Goal: Answer question/provide support

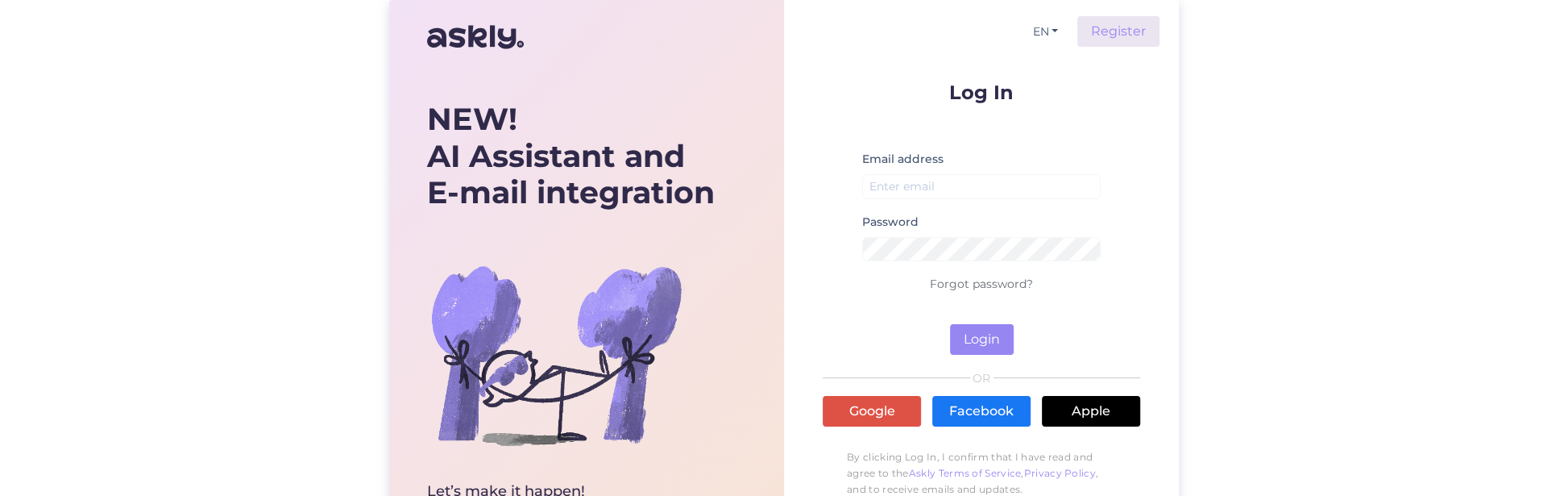
scroll to position [641, 0]
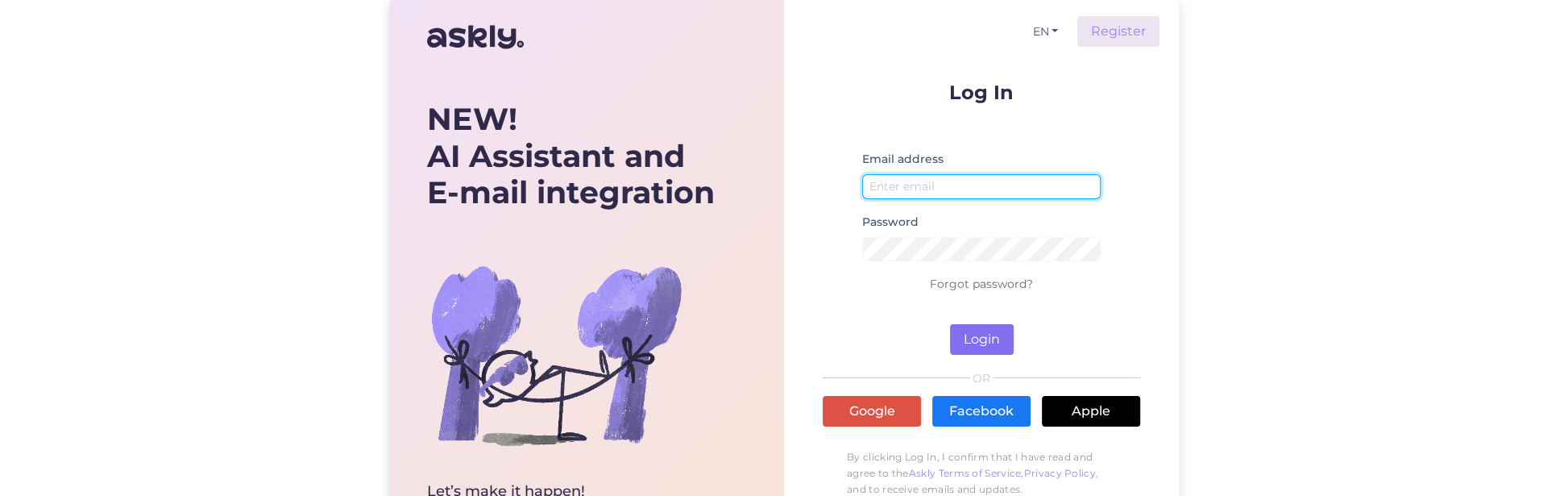
type input "[PERSON_NAME][EMAIL_ADDRESS][DOMAIN_NAME]"
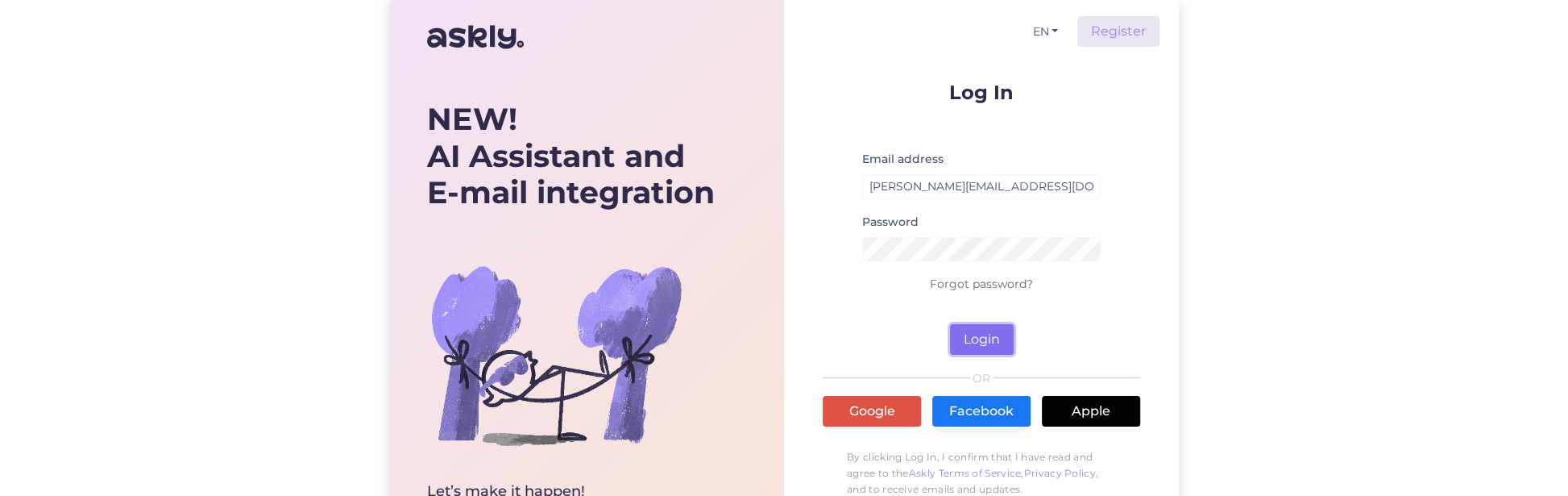
click at [971, 340] on button "Login" at bounding box center [981, 339] width 63 height 30
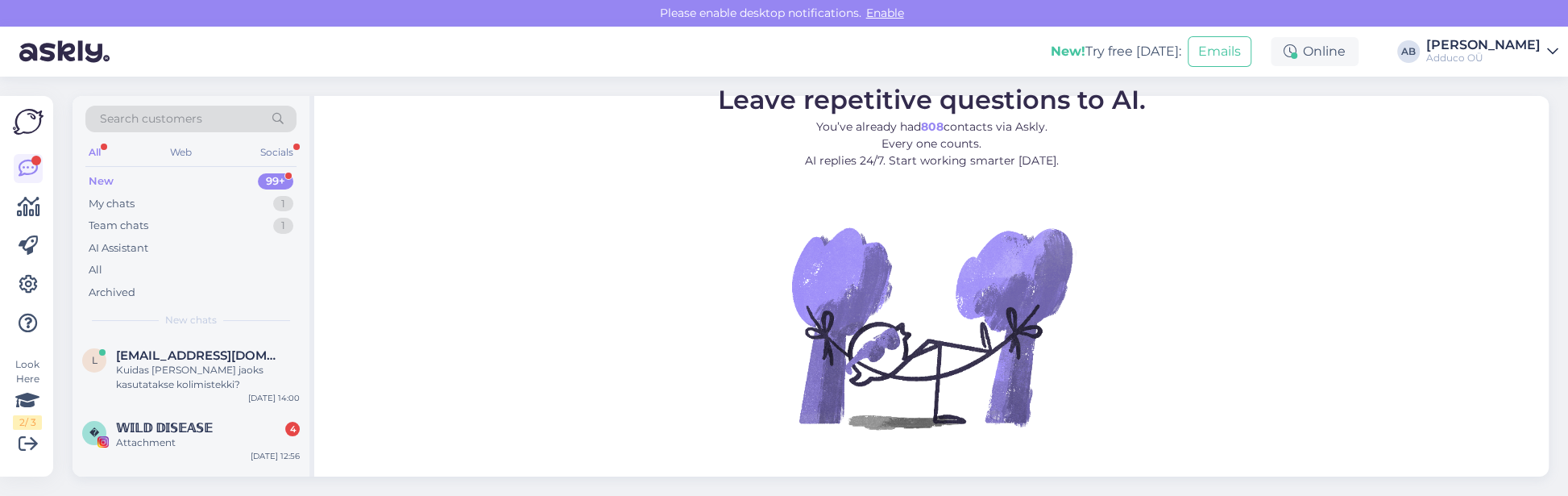
click at [97, 179] on div "New" at bounding box center [100, 181] width 25 height 17
click at [110, 214] on div "Team chats 1" at bounding box center [190, 225] width 211 height 23
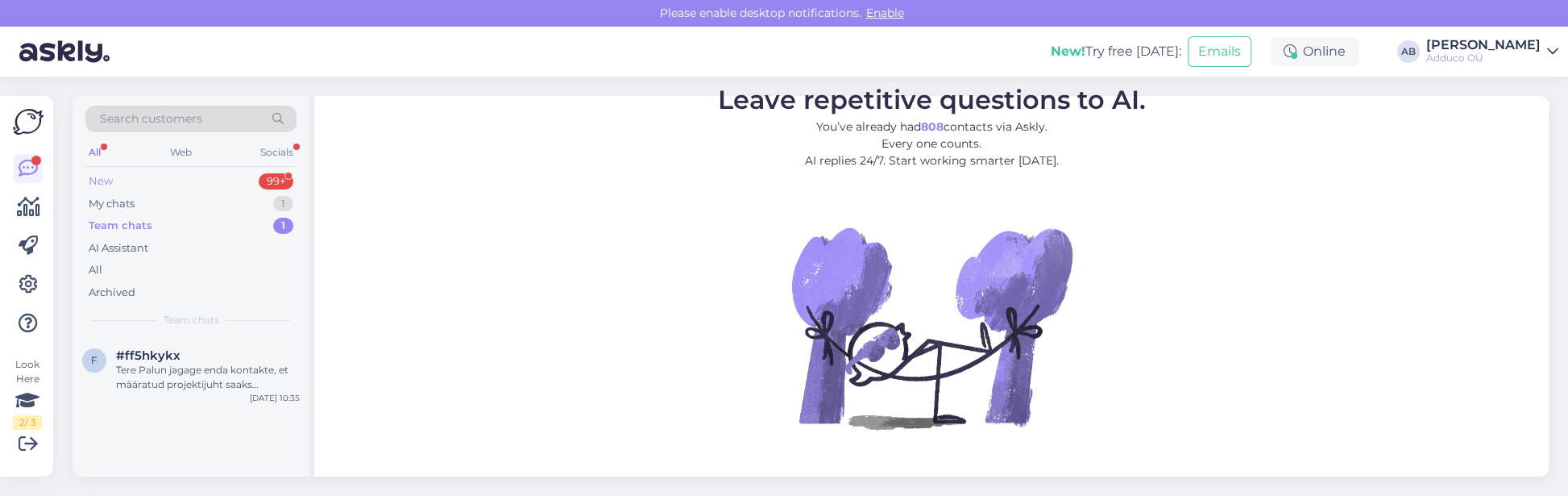
click at [107, 174] on div "New" at bounding box center [100, 181] width 24 height 17
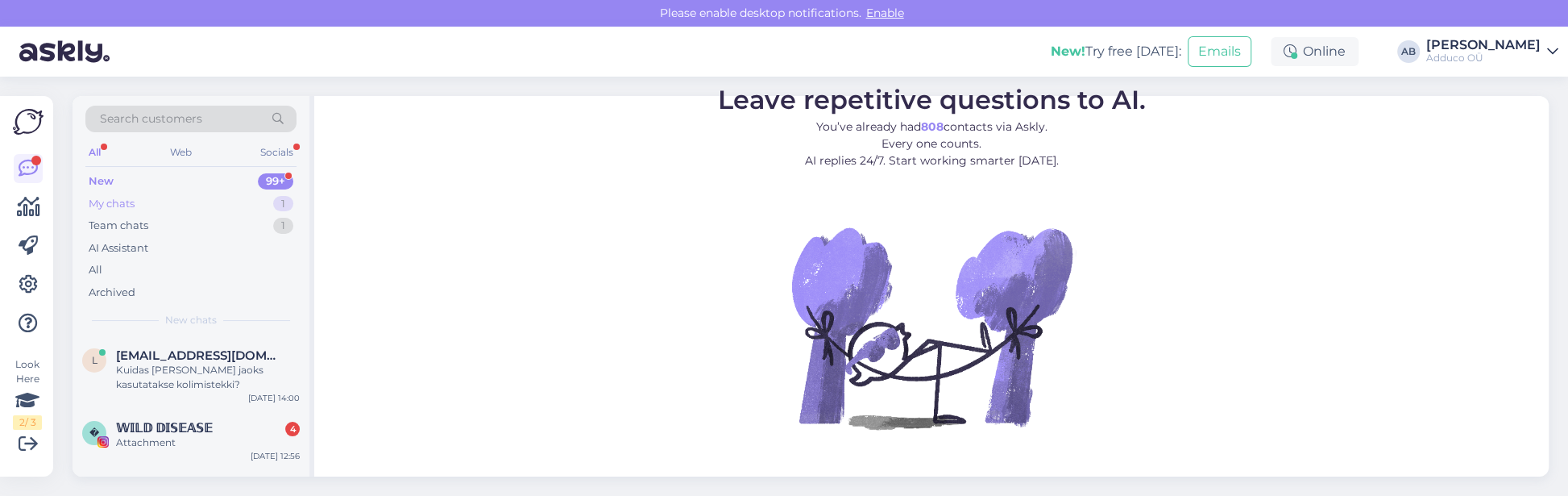
click at [113, 207] on div "My chats" at bounding box center [111, 204] width 46 height 17
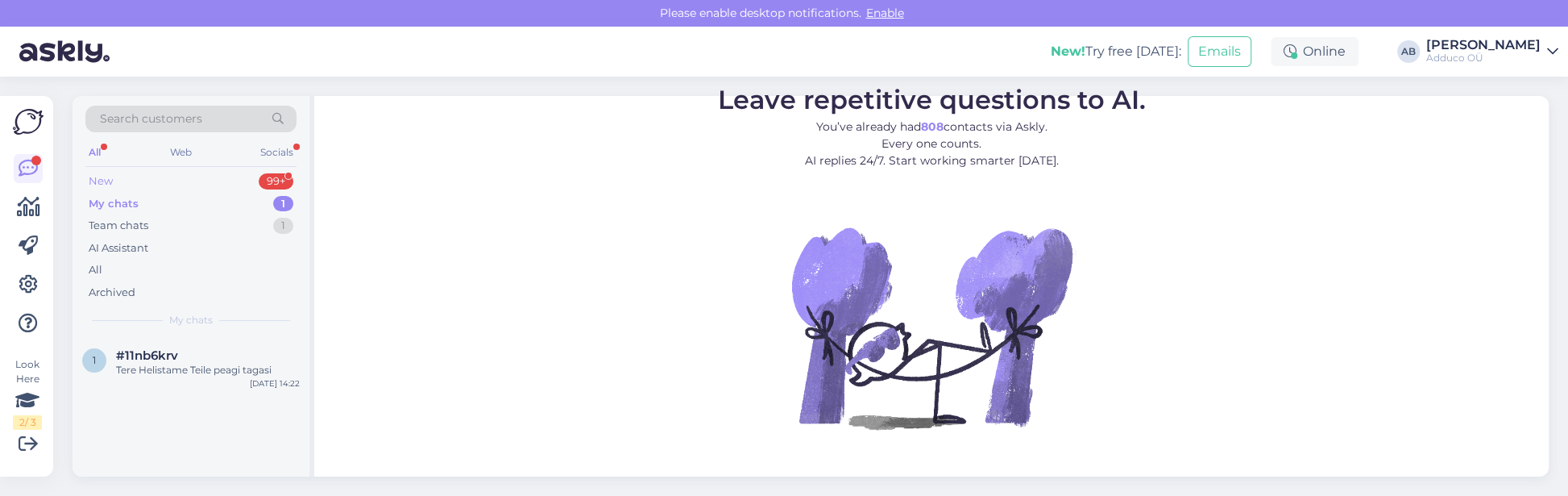
click at [120, 178] on div "New 99+" at bounding box center [190, 181] width 211 height 23
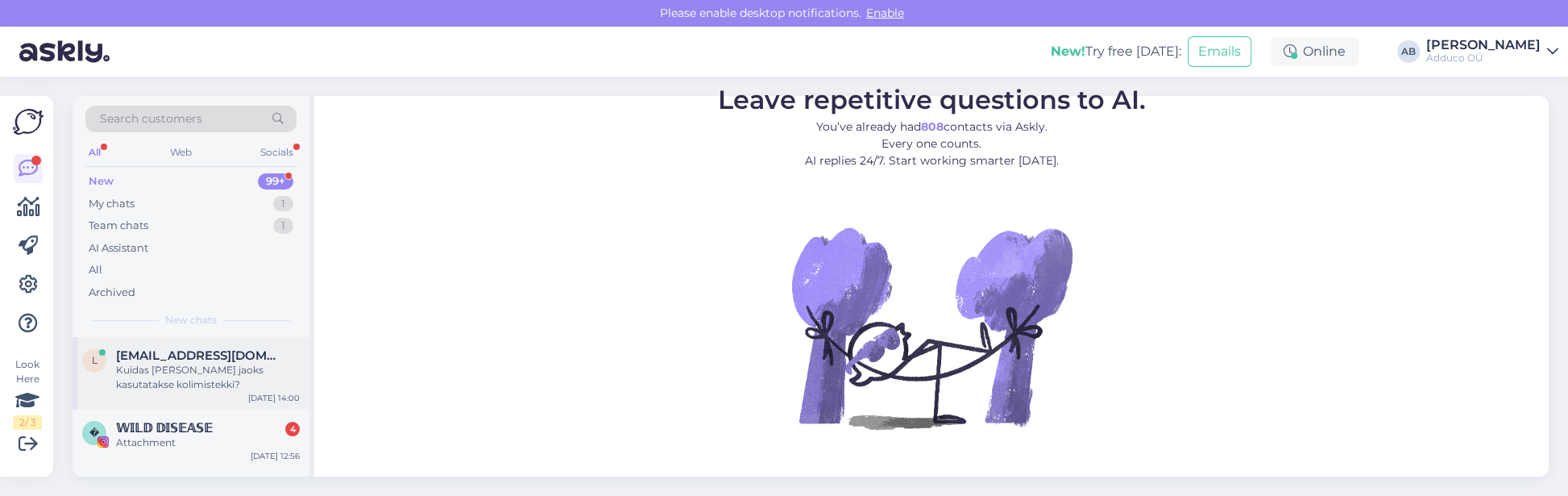
click at [177, 343] on div "l [EMAIL_ADDRESS][DOMAIN_NAME] Kuidas [PERSON_NAME] jaoks kasutatakse kolimiste…" at bounding box center [190, 373] width 236 height 73
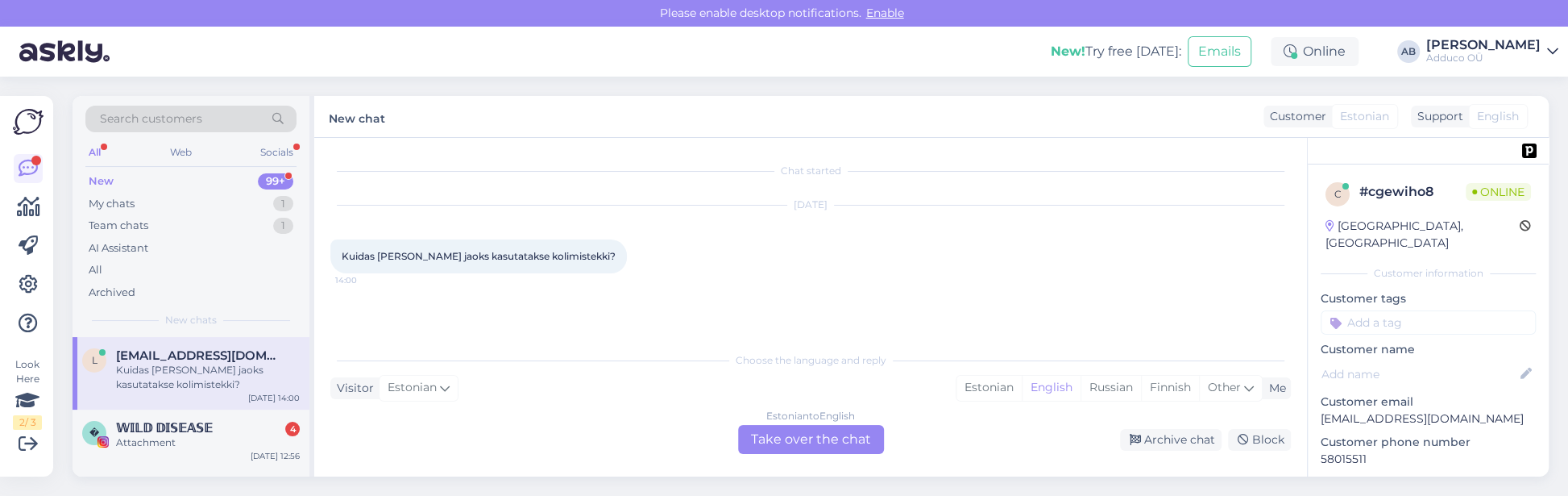
click at [794, 439] on div "Estonian to English Take over the chat" at bounding box center [811, 440] width 146 height 29
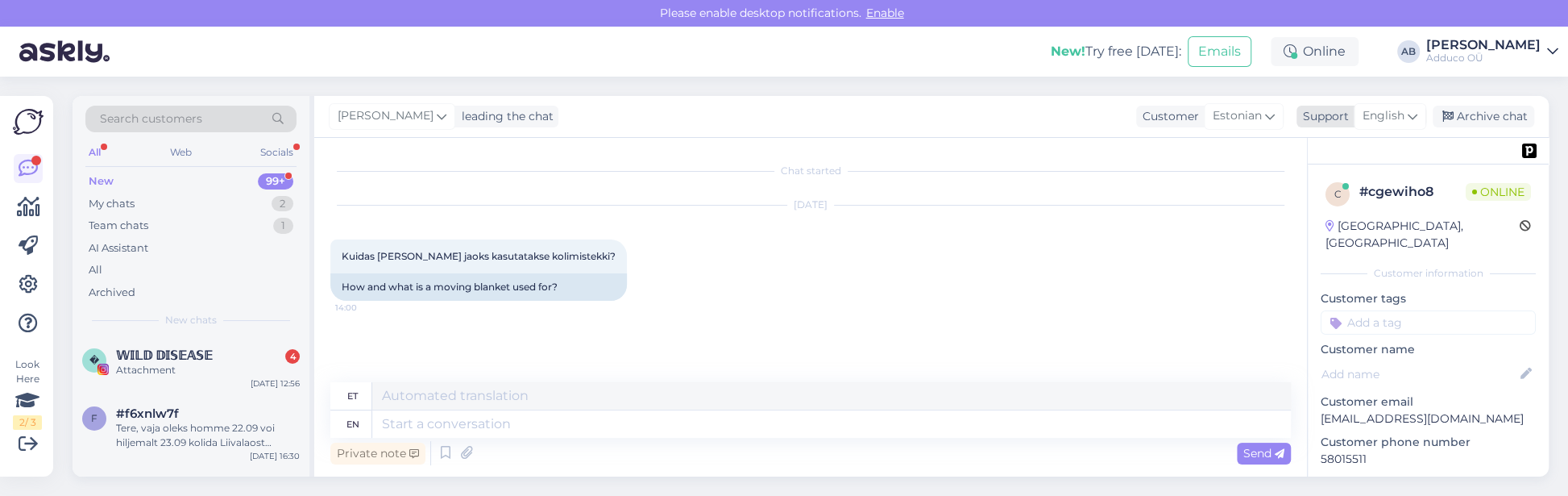
click at [1379, 119] on span "English" at bounding box center [1384, 115] width 42 height 17
type input "est"
click at [1337, 189] on link "Estonian" at bounding box center [1362, 188] width 178 height 26
click at [436, 425] on textarea at bounding box center [811, 421] width 961 height 34
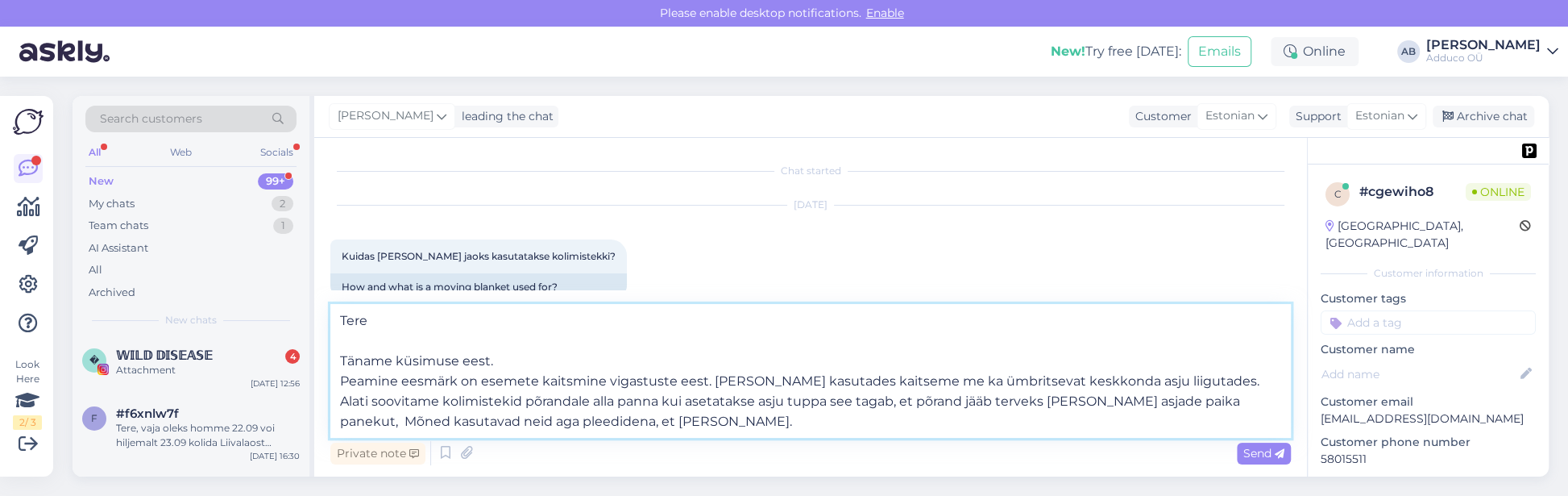
type textarea "Tere Täname küsimuse eest. Peamine eesmärk on esemete kaitsmine vigastuste eest…"
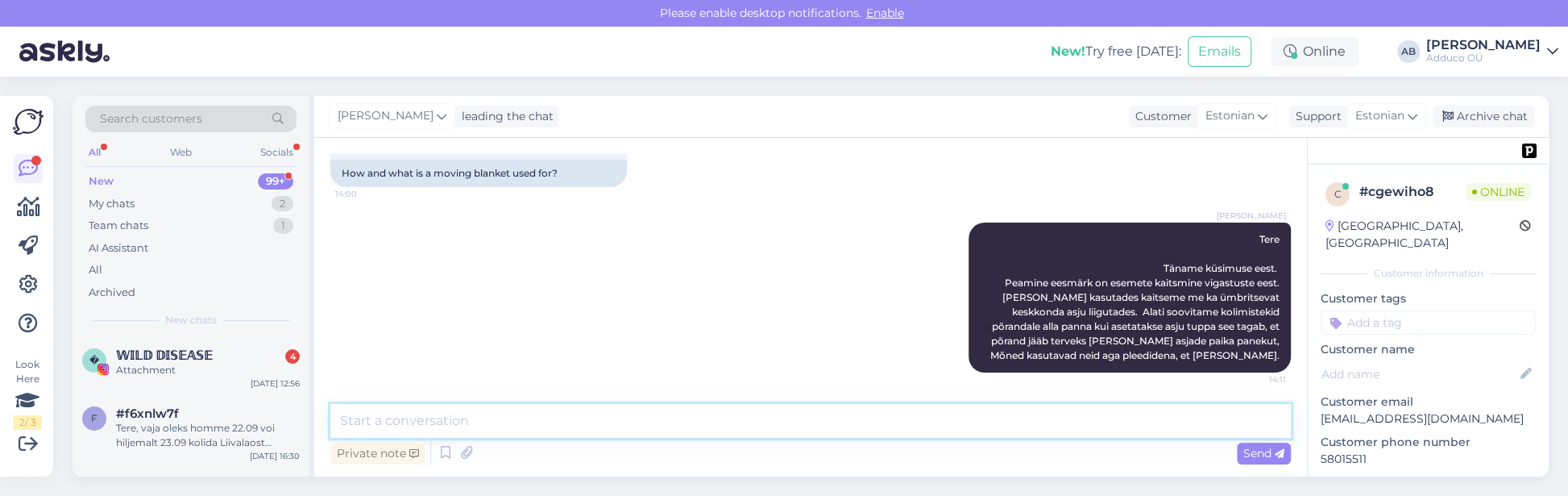
scroll to position [107, 0]
